Goal: Task Accomplishment & Management: Use online tool/utility

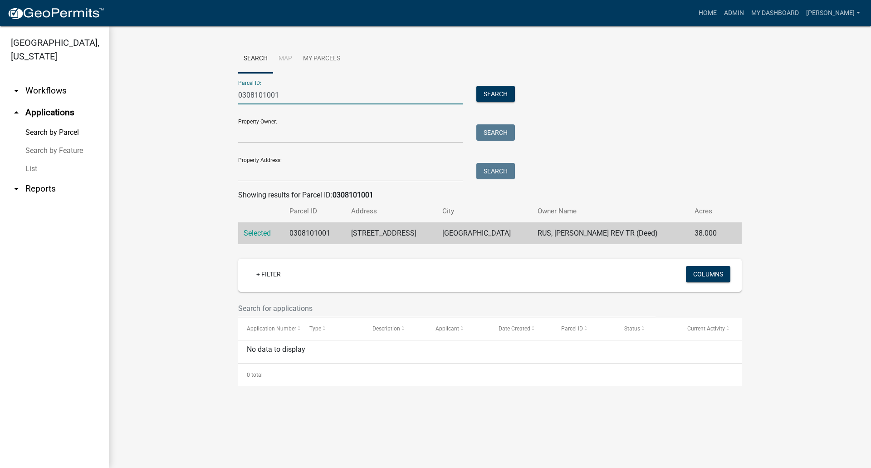
drag, startPoint x: 287, startPoint y: 91, endPoint x: -47, endPoint y: 105, distance: 334.1
click at [0, 105] on html "Internet Explorer does NOT work with GeoPermits. Get a new browser for more sec…" at bounding box center [435, 234] width 871 height 468
click at [493, 96] on button "Search" at bounding box center [495, 94] width 39 height 16
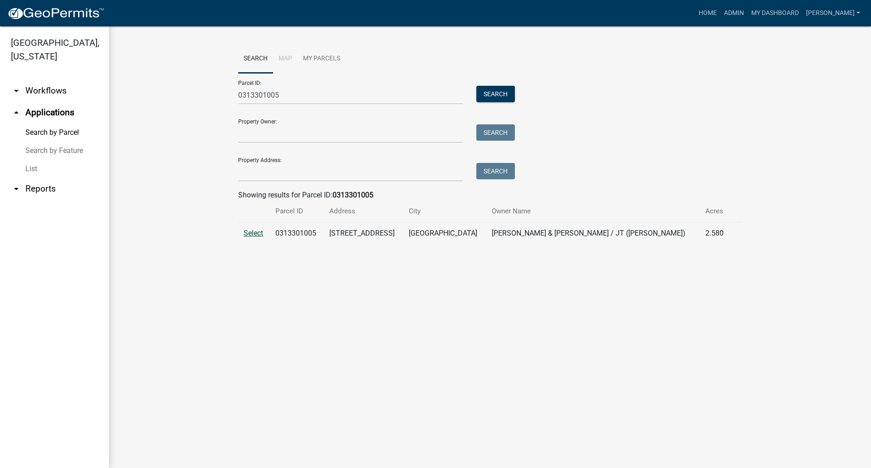
click at [251, 233] on span "Select" at bounding box center [254, 233] width 20 height 9
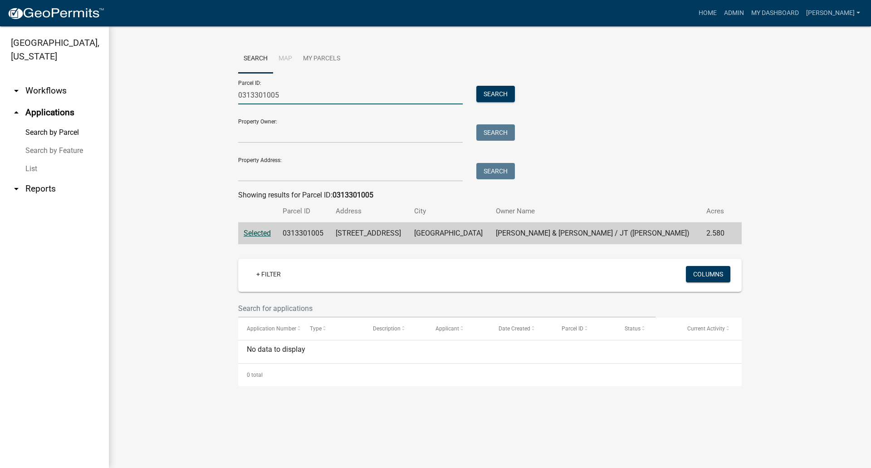
click at [285, 91] on input "0313301005" at bounding box center [350, 95] width 225 height 19
click at [501, 94] on button "Search" at bounding box center [495, 94] width 39 height 16
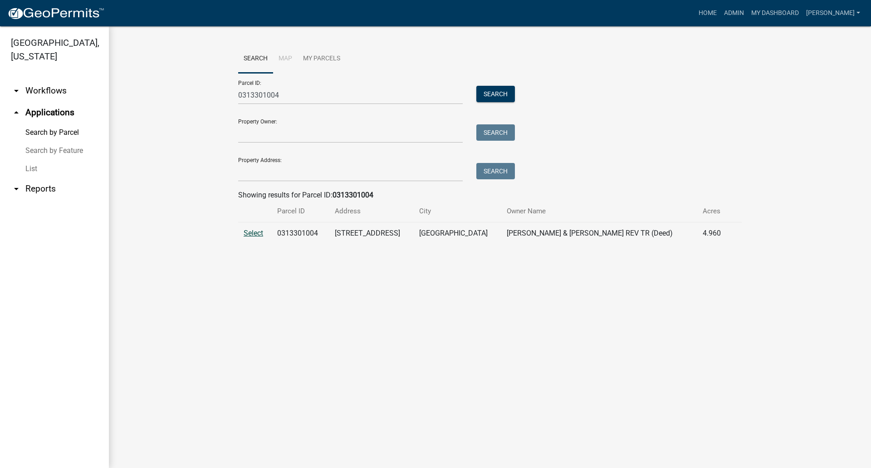
click at [252, 232] on span "Select" at bounding box center [254, 233] width 20 height 9
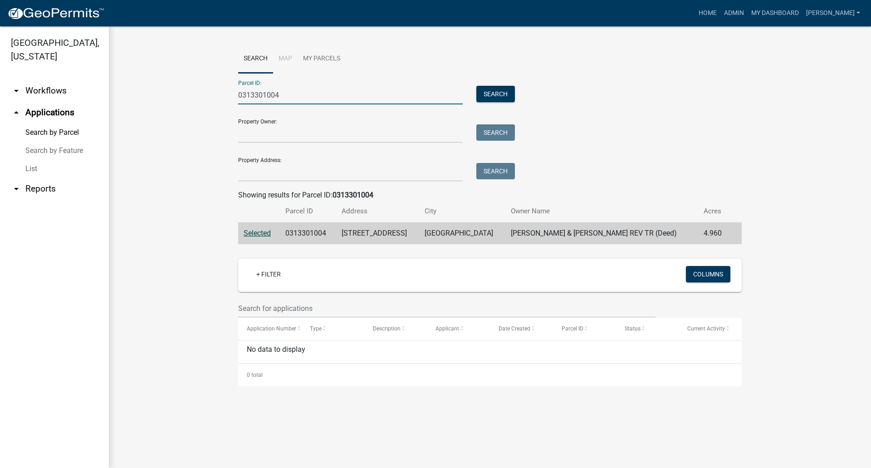
click at [293, 92] on input "0313301004" at bounding box center [350, 95] width 225 height 19
type input "0313301006"
click at [494, 92] on button "Search" at bounding box center [495, 94] width 39 height 16
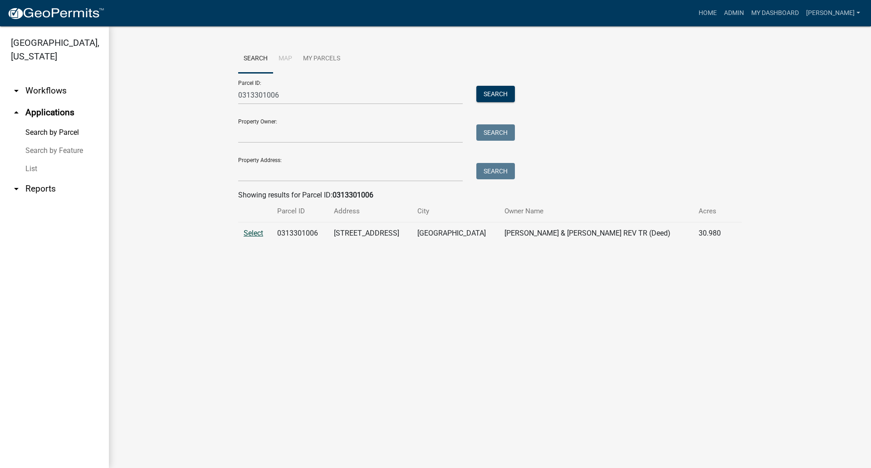
click at [255, 234] on span "Select" at bounding box center [254, 233] width 20 height 9
